Goal: Find specific page/section: Find specific page/section

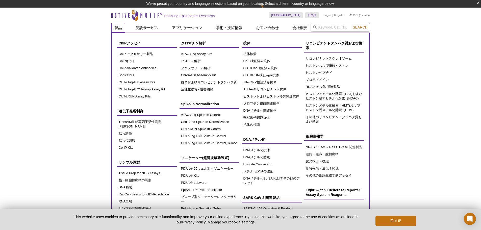
click at [115, 28] on link "製品" at bounding box center [118, 28] width 14 height 10
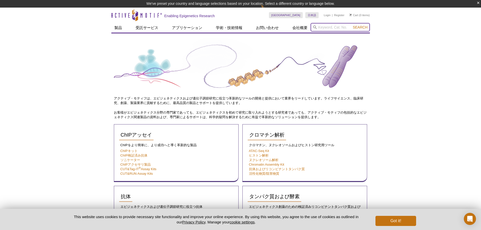
click at [331, 27] on input "search" at bounding box center [339, 27] width 59 height 9
type input "40010"
click at [351, 25] on button "Search" at bounding box center [360, 27] width 18 height 5
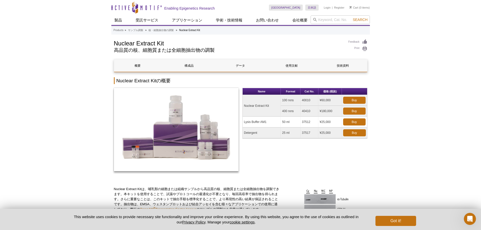
drag, startPoint x: 247, startPoint y: 139, endPoint x: 235, endPoint y: 52, distance: 87.4
